Goal: Task Accomplishment & Management: Manage account settings

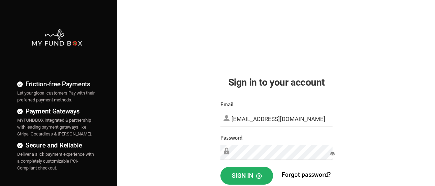
click at [247, 176] on span "Sign in" at bounding box center [247, 175] width 30 height 7
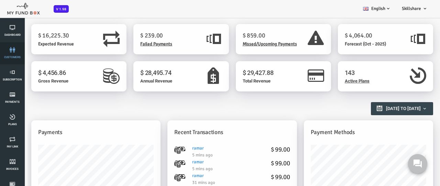
click at [12, 53] on link "customers" at bounding box center [12, 53] width 21 height 22
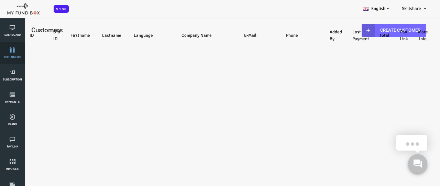
select select "100"
